Goal: Information Seeking & Learning: Learn about a topic

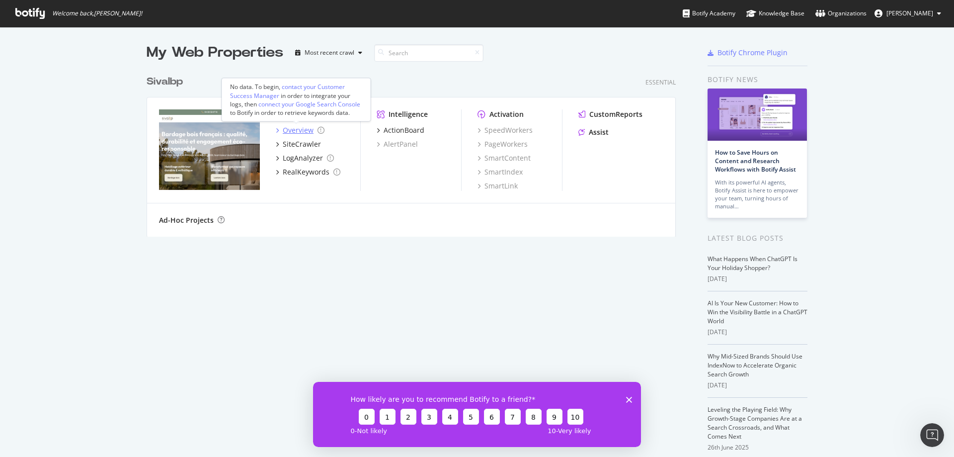
click at [292, 130] on div "Overview" at bounding box center [298, 130] width 31 height 10
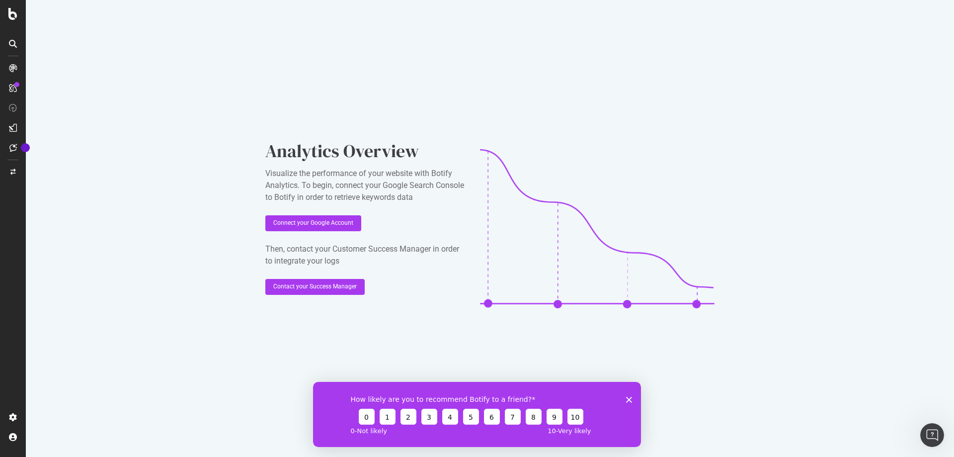
click at [3, 88] on link at bounding box center [13, 88] width 24 height 16
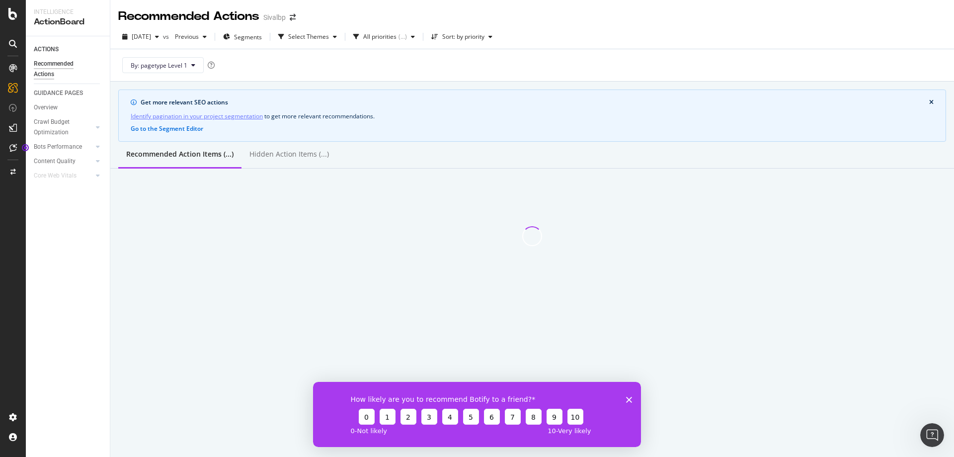
click at [631, 399] on icon "Fermer l'enquête" at bounding box center [629, 399] width 6 height 6
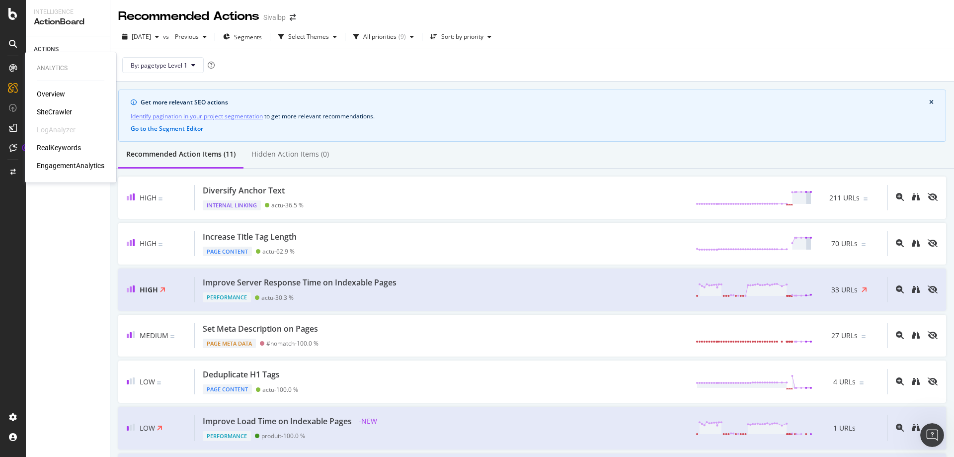
click at [54, 97] on div "Overview" at bounding box center [51, 94] width 28 height 10
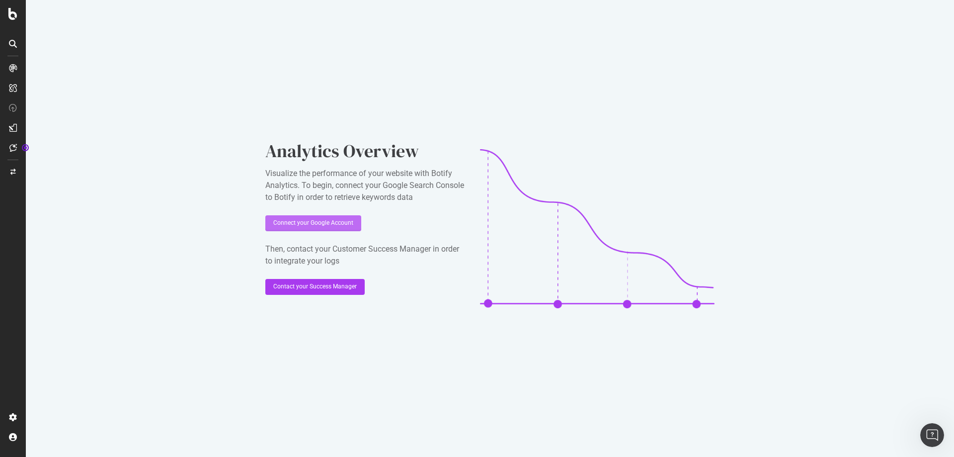
click at [316, 223] on div "Connect your Google Account" at bounding box center [313, 223] width 80 height 8
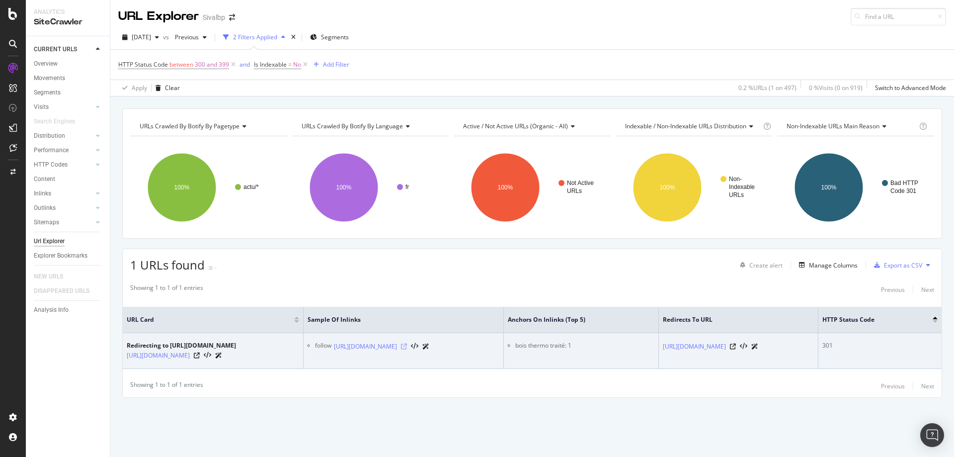
click at [407, 345] on icon at bounding box center [404, 346] width 6 height 6
click at [200, 358] on icon at bounding box center [197, 355] width 6 height 6
drag, startPoint x: 398, startPoint y: 337, endPoint x: 519, endPoint y: 354, distance: 121.4
click at [499, 351] on div "follow https://www.sivalbp.fr/actualites/bardage-bois-exterieur-bardage-bois-th…" at bounding box center [407, 346] width 184 height 10
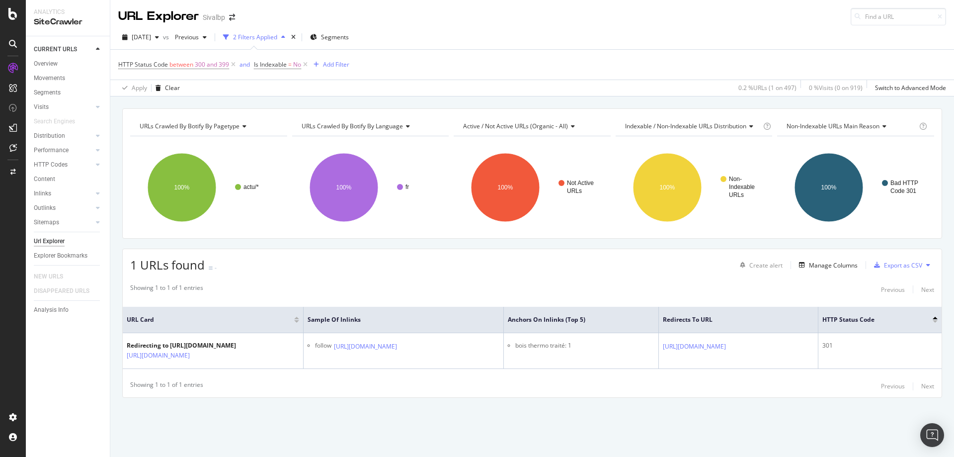
copy div "[URL][DOMAIN_NAME]"
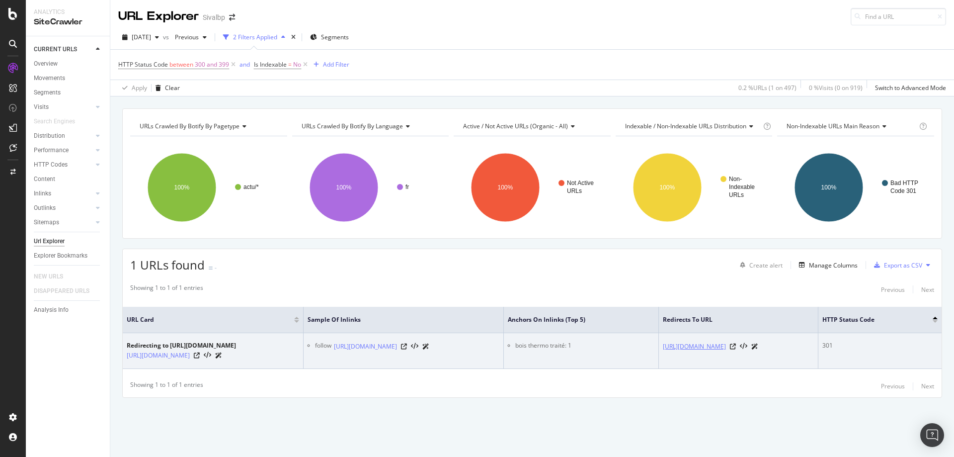
drag, startPoint x: 717, startPoint y: 333, endPoint x: 816, endPoint y: 351, distance: 100.0
click at [816, 351] on tr "Redirecting to https://www.sivalbp.fr/actualites/bardage-bois-exterieur-tout-sa…" at bounding box center [532, 351] width 819 height 36
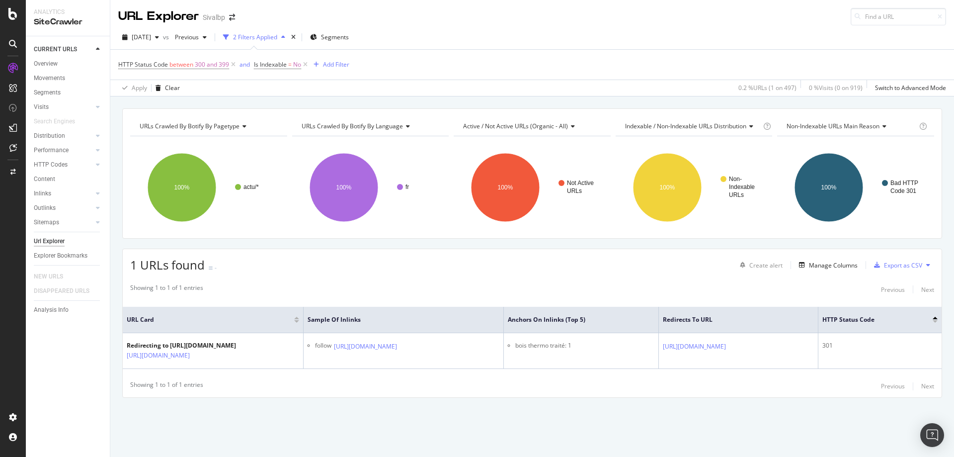
copy tr "bois thermo traité: 1 https://www.sivalbp.fr/actualites/bardage-bois-exterieur-…"
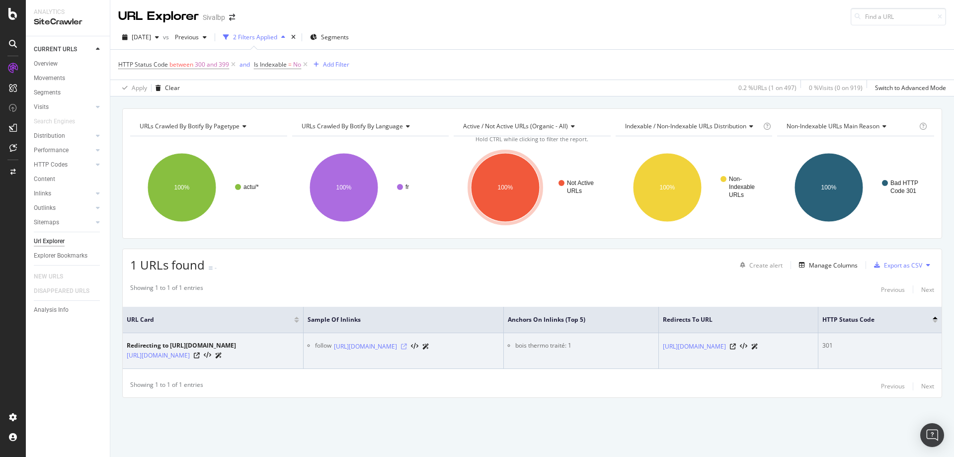
click at [407, 343] on icon at bounding box center [404, 346] width 6 height 6
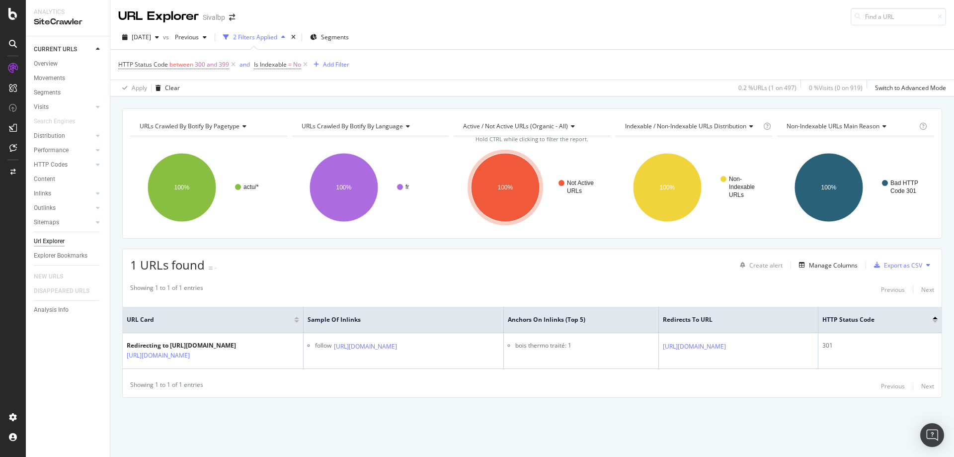
scroll to position [0, 107]
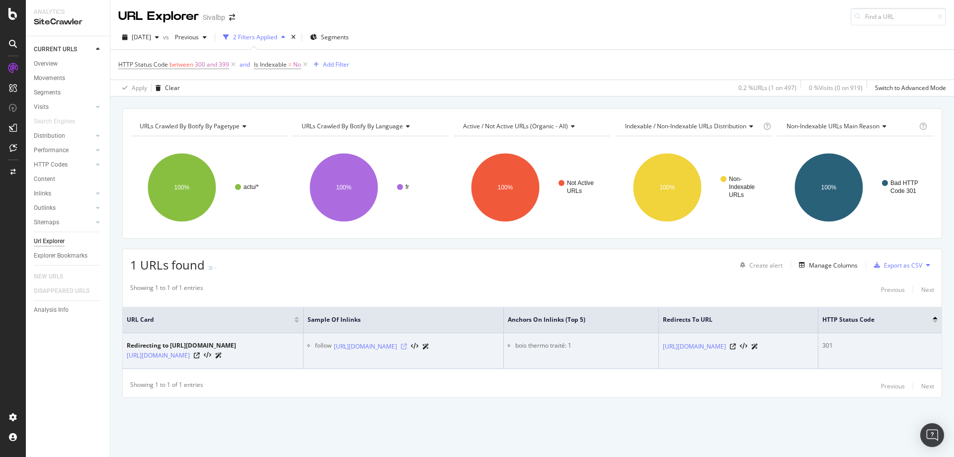
click at [407, 345] on icon at bounding box center [404, 346] width 6 height 6
click at [743, 364] on td "[URL][DOMAIN_NAME]" at bounding box center [738, 351] width 159 height 36
click at [736, 344] on icon at bounding box center [733, 346] width 6 height 6
click at [407, 347] on icon at bounding box center [404, 346] width 6 height 6
